Goal: Navigation & Orientation: Find specific page/section

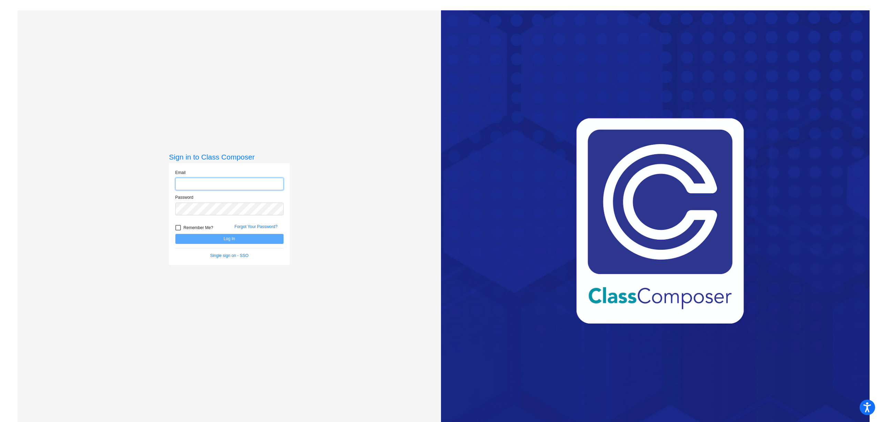
type input "[EMAIL_ADDRESS][DOMAIN_NAME]"
click at [214, 239] on button "Log In" at bounding box center [229, 239] width 108 height 10
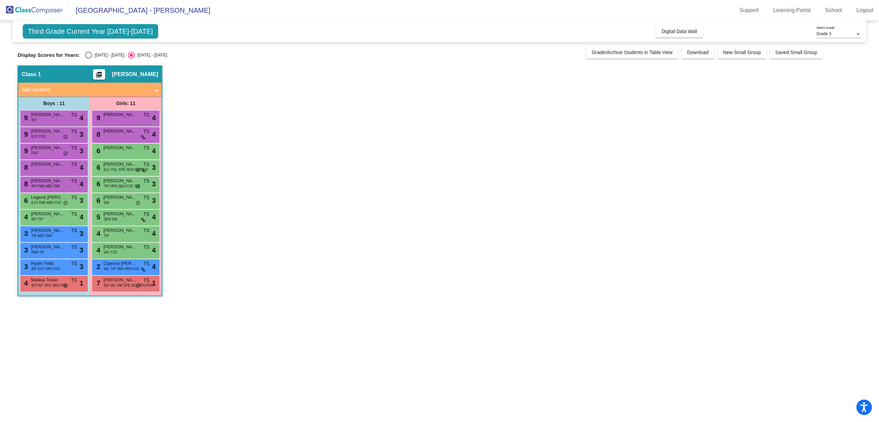
click at [120, 32] on span "Third Grade Current Year [DATE]-[DATE]" at bounding box center [90, 31] width 135 height 14
click at [85, 54] on div "Select an option" at bounding box center [88, 55] width 7 height 7
click at [88, 59] on input "[DATE] - [DATE]" at bounding box center [88, 59] width 0 height 0
radio input "true"
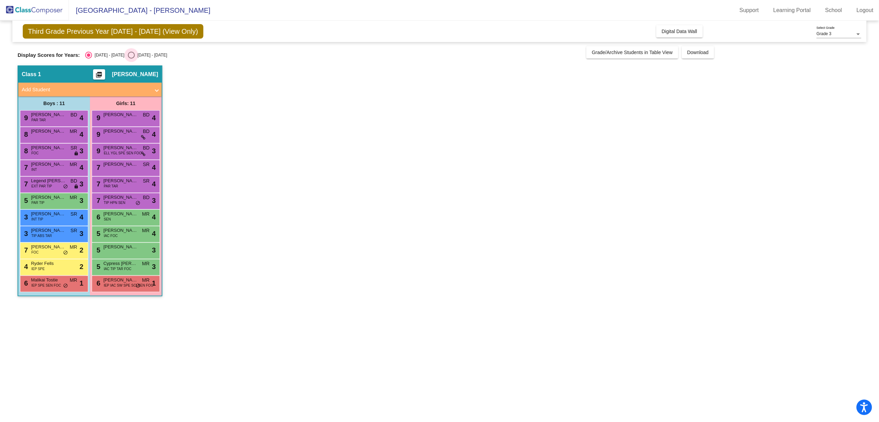
click at [128, 54] on div "Select an option" at bounding box center [131, 55] width 7 height 7
click at [131, 59] on input "[DATE] - [DATE]" at bounding box center [131, 59] width 0 height 0
radio input "true"
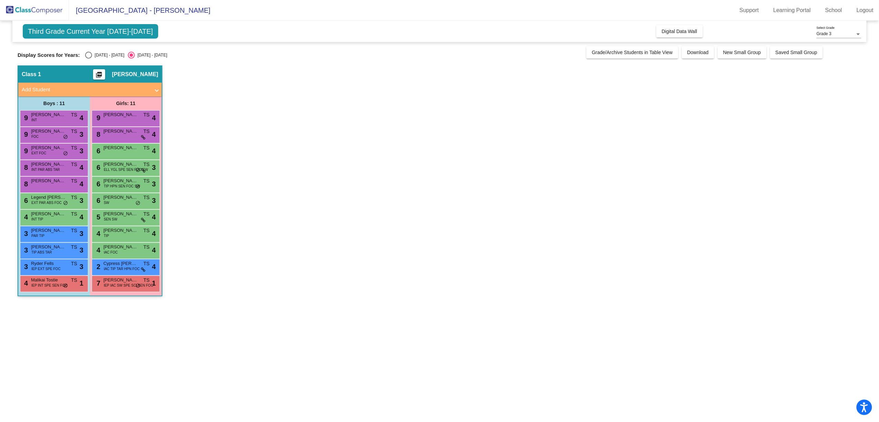
click at [147, 75] on span "[PERSON_NAME]" at bounding box center [135, 74] width 46 height 7
click at [263, 117] on app-classroom "Class 1 picture_as_pdf [PERSON_NAME] Add Student First Name Last Name Student I…" at bounding box center [440, 184] width 844 height 238
click at [839, 34] on div "Grade 3" at bounding box center [836, 34] width 39 height 5
click at [839, 34] on span "Grade 3" at bounding box center [839, 34] width 45 height 12
click at [829, 10] on link "School" at bounding box center [834, 10] width 28 height 11
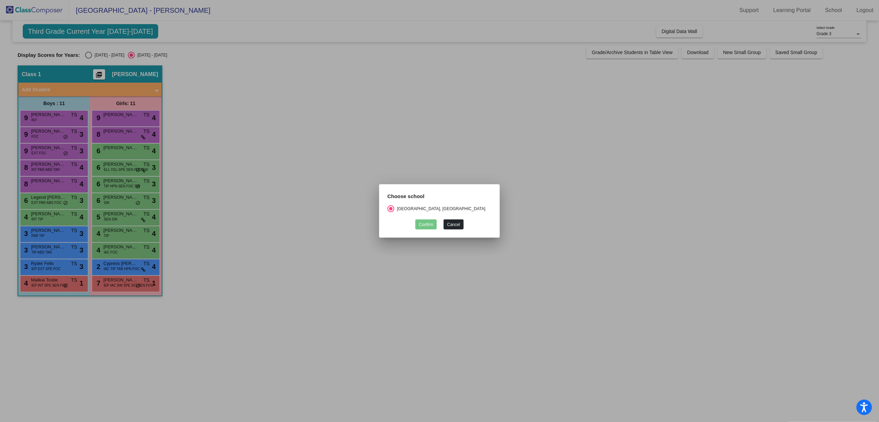
click at [454, 223] on button "Cancel" at bounding box center [454, 225] width 20 height 10
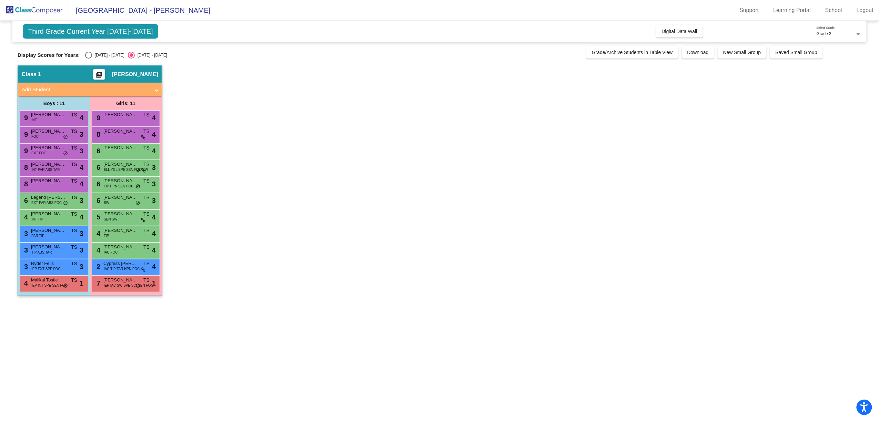
click at [108, 38] on span "Third Grade Current Year [DATE]-[DATE]" at bounding box center [90, 31] width 135 height 14
click at [103, 72] on mat-icon "picture_as_pdf" at bounding box center [99, 76] width 8 height 10
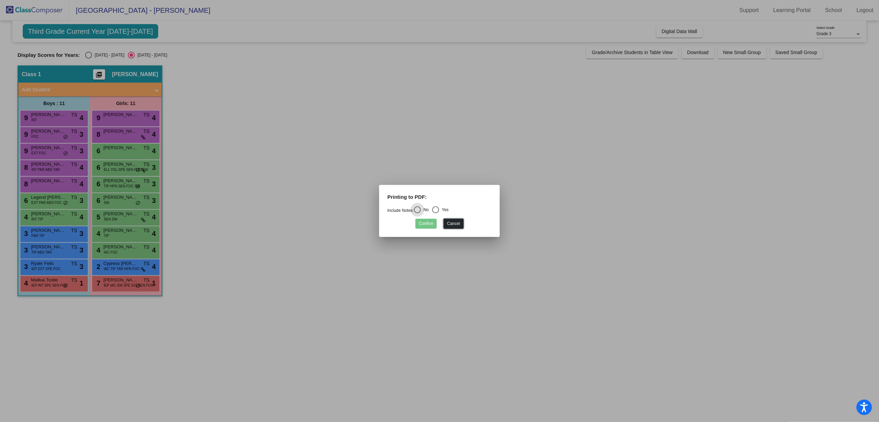
click at [450, 224] on button "Cancel" at bounding box center [454, 224] width 20 height 10
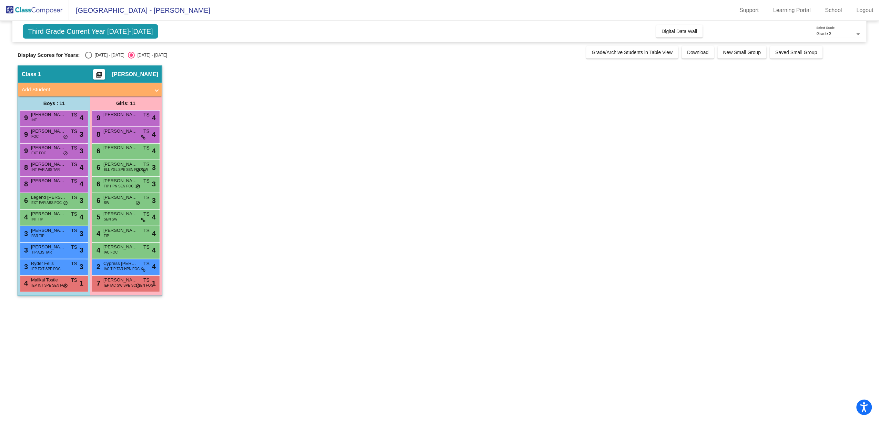
click at [50, 10] on img at bounding box center [34, 10] width 69 height 20
click at [92, 9] on span "[GEOGRAPHIC_DATA] - [PERSON_NAME]" at bounding box center [139, 10] width 141 height 11
click at [752, 12] on link "Support" at bounding box center [749, 10] width 30 height 11
click at [259, 206] on app-classroom "Class 1 picture_as_pdf [PERSON_NAME] Add Student First Name Last Name Student I…" at bounding box center [440, 184] width 844 height 238
